Goal: Information Seeking & Learning: Learn about a topic

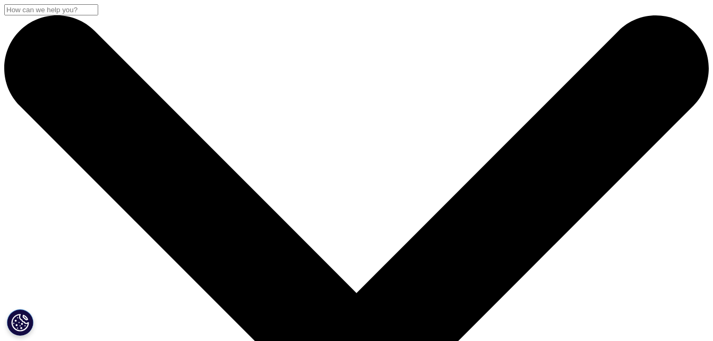
click at [98, 15] on input "Search" at bounding box center [51, 9] width 94 height 11
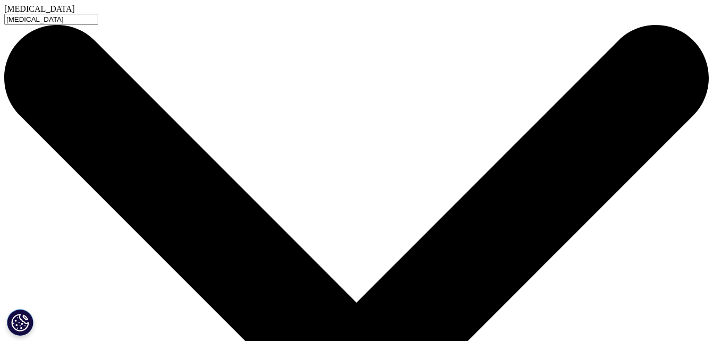
type input "cancer"
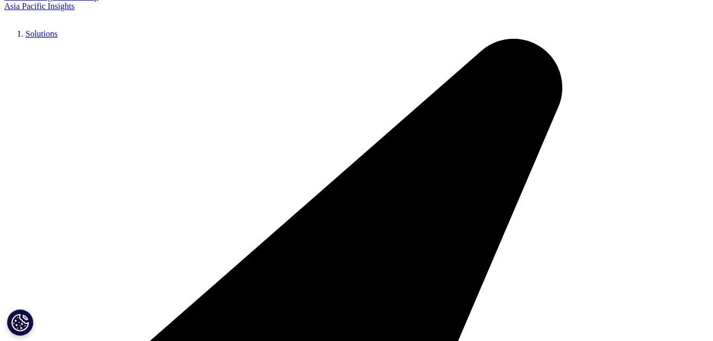
type input "prostate cancer"
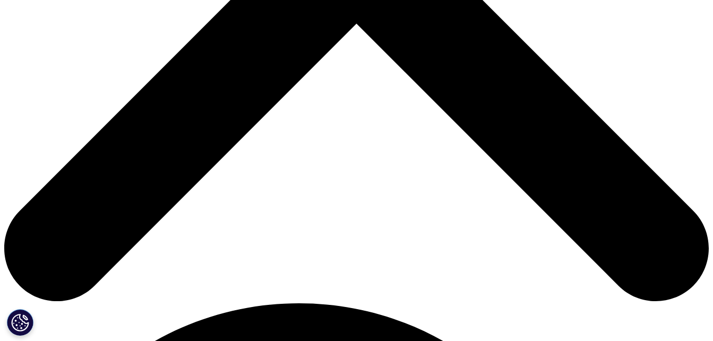
scroll to position [443, 0]
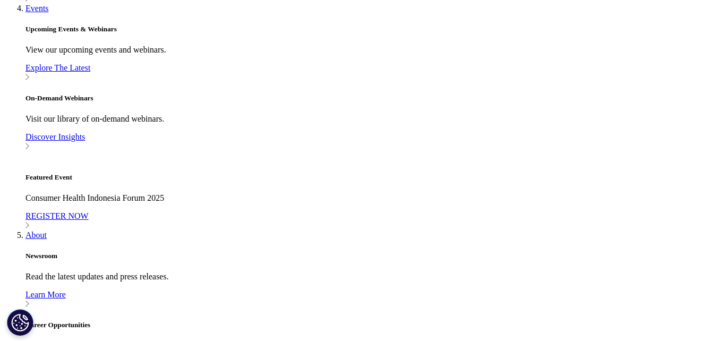
scroll to position [690, 0]
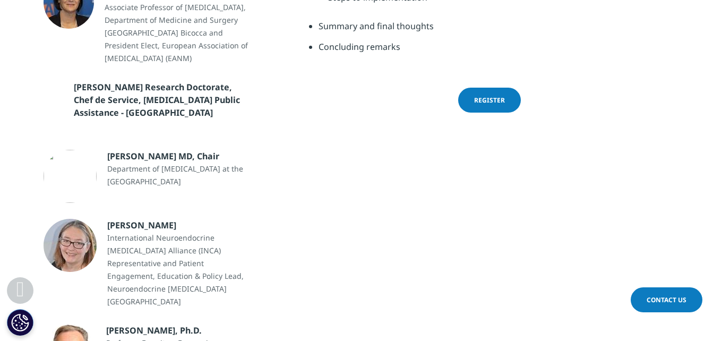
scroll to position [796, 0]
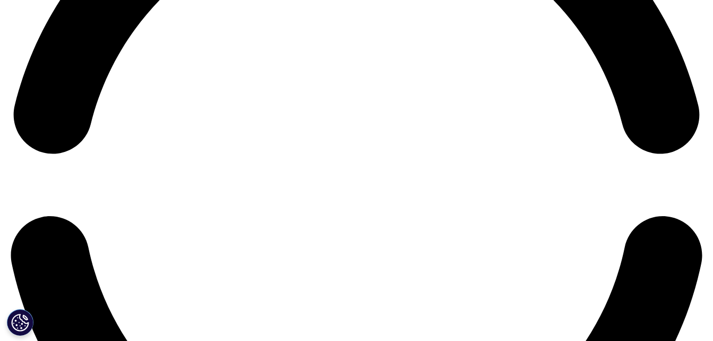
scroll to position [1698, 0]
